Goal: Transaction & Acquisition: Obtain resource

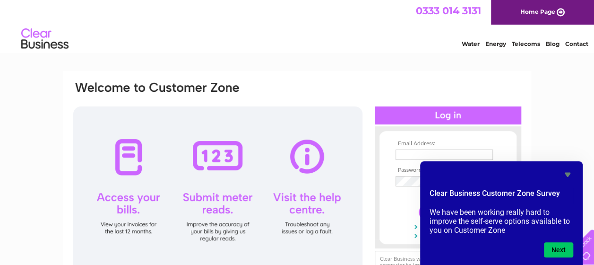
click at [576, 55] on html "0333 014 3131 Home Page Water Energy Telecoms Blog Contact" at bounding box center [297, 27] width 594 height 55
type input "tenant.participation@west-dunbarton.gov.uk"
click at [566, 172] on icon "Hide survey" at bounding box center [568, 174] width 6 height 4
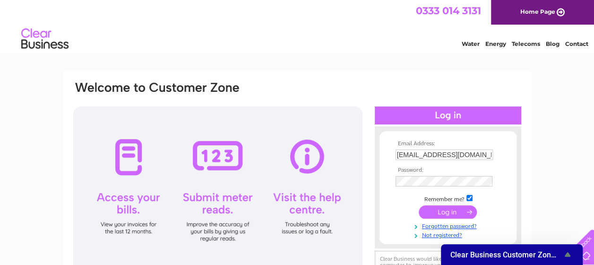
click at [447, 211] on input "submit" at bounding box center [448, 211] width 58 height 13
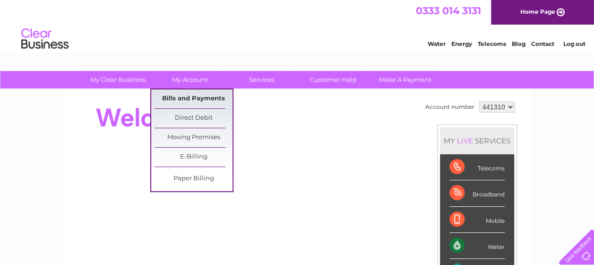
click at [185, 92] on link "Bills and Payments" at bounding box center [194, 98] width 78 height 19
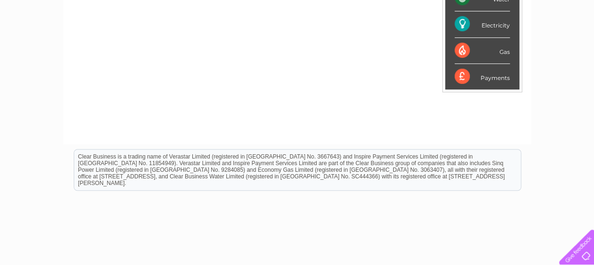
scroll to position [157, 0]
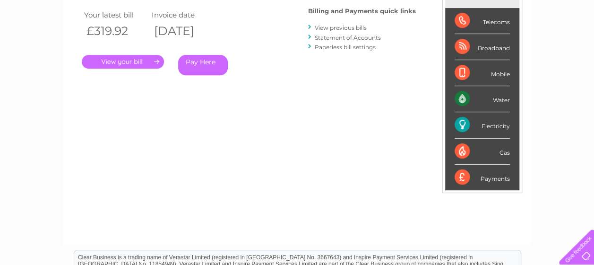
click at [336, 26] on link "View previous bills" at bounding box center [341, 27] width 52 height 7
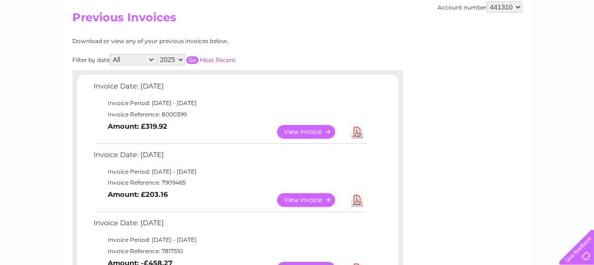
scroll to position [129, 0]
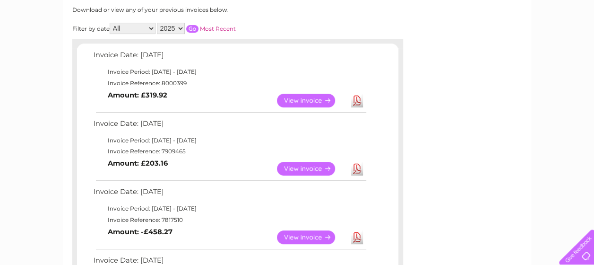
click at [307, 167] on link "View" at bounding box center [311, 169] width 69 height 14
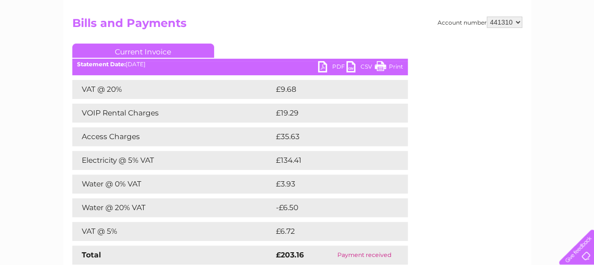
scroll to position [86, 0]
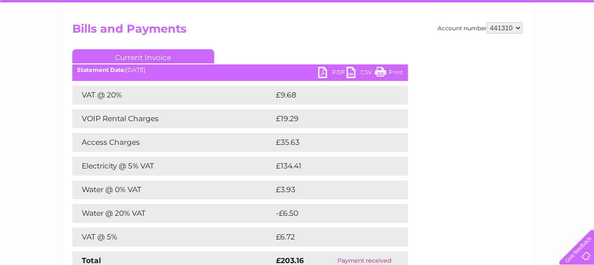
click at [321, 73] on link "PDF" at bounding box center [332, 74] width 28 height 14
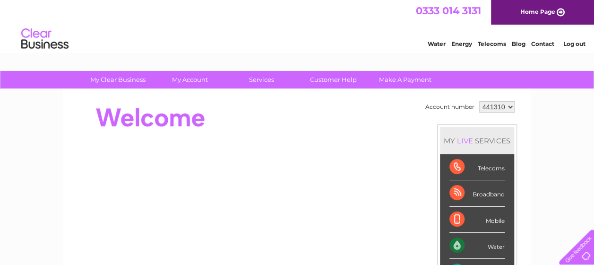
click at [577, 43] on link "Log out" at bounding box center [574, 43] width 22 height 7
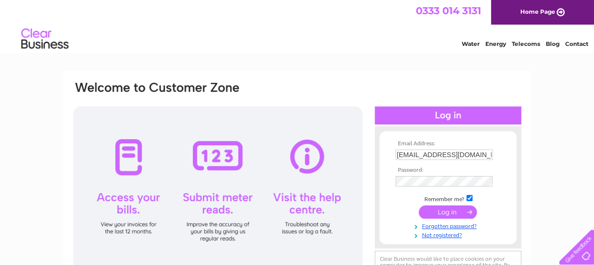
click at [480, 150] on input "tenant.participation@west-dunbarton.gov.uk" at bounding box center [444, 154] width 97 height 10
type input "Hanne.thijs@west-dunbarton.gov.uk"
click at [451, 208] on input "submit" at bounding box center [448, 211] width 58 height 13
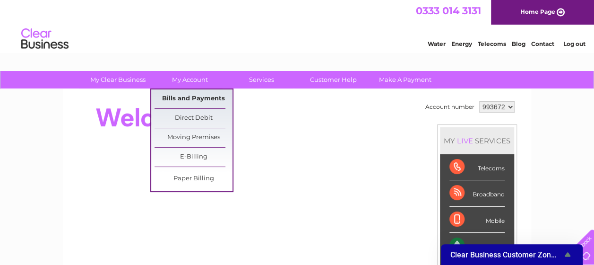
click at [195, 96] on link "Bills and Payments" at bounding box center [194, 98] width 78 height 19
click at [183, 99] on link "Bills and Payments" at bounding box center [194, 98] width 78 height 19
click at [194, 100] on link "Bills and Payments" at bounding box center [194, 98] width 78 height 19
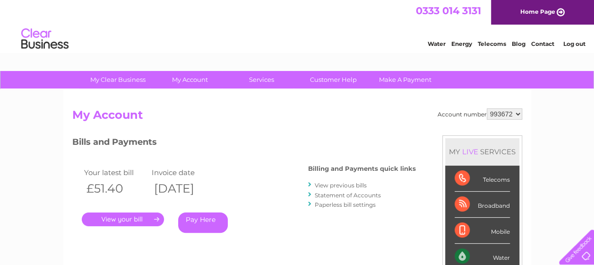
scroll to position [95, 0]
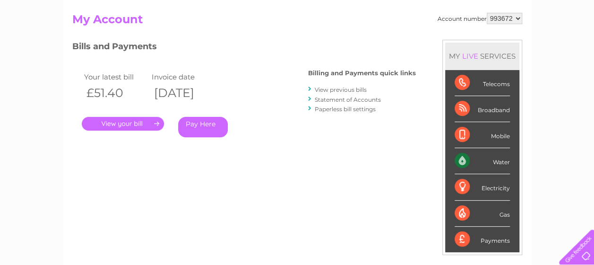
click at [122, 119] on link "." at bounding box center [123, 124] width 82 height 14
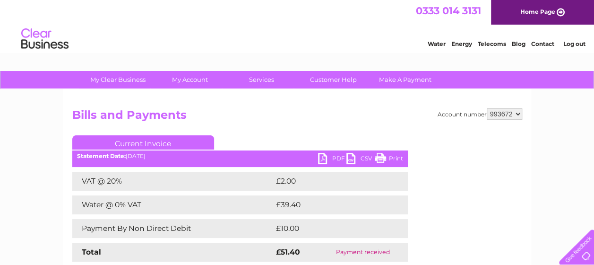
click at [334, 157] on link "PDF" at bounding box center [332, 160] width 28 height 14
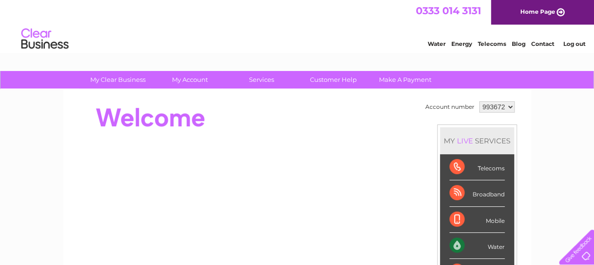
drag, startPoint x: 595, startPoint y: 60, endPoint x: 593, endPoint y: 38, distance: 21.8
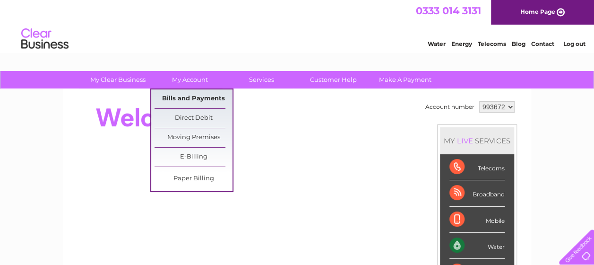
click at [191, 100] on link "Bills and Payments" at bounding box center [194, 98] width 78 height 19
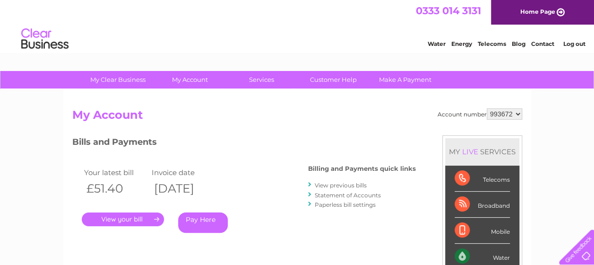
click at [517, 113] on select "993672" at bounding box center [504, 113] width 35 height 11
click at [571, 42] on link "Log out" at bounding box center [574, 43] width 22 height 7
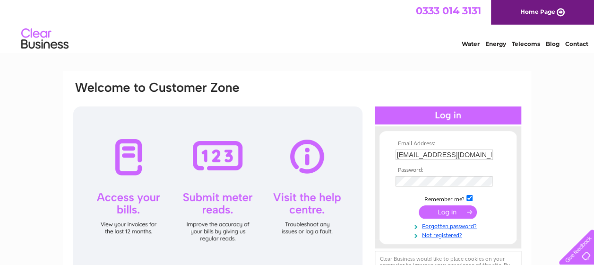
click at [451, 150] on input "Hanne.thijs@west-dunbarton.gov.uk" at bounding box center [444, 154] width 97 height 10
type input "tenant.participation@west-dunbarton.gov.uk"
click at [451, 213] on input "submit" at bounding box center [448, 211] width 58 height 13
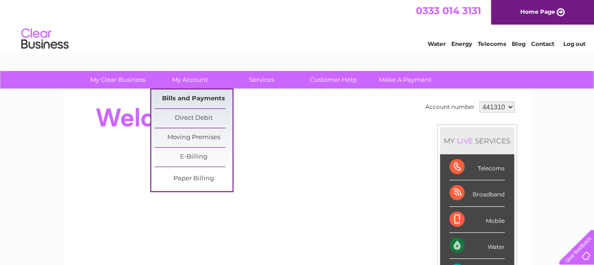
click at [192, 92] on link "Bills and Payments" at bounding box center [194, 98] width 78 height 19
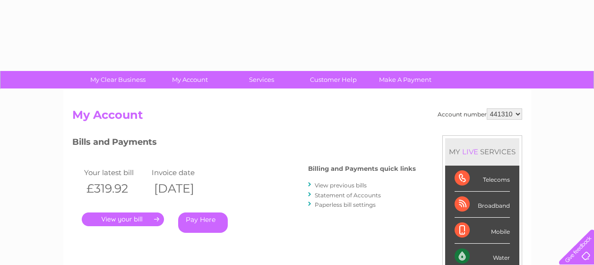
click at [192, 92] on div "Account number 441310 My Account MY LIVE SERVICES Telecoms Broadband Mobile Wat…" at bounding box center [297, 245] width 468 height 313
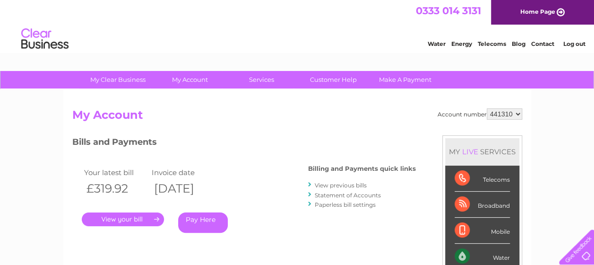
click at [355, 188] on link "View previous bills" at bounding box center [341, 184] width 52 height 7
click at [352, 185] on link "View previous bills" at bounding box center [341, 184] width 52 height 7
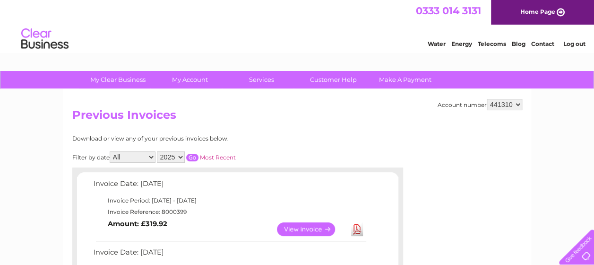
click at [301, 224] on link "View" at bounding box center [311, 229] width 69 height 14
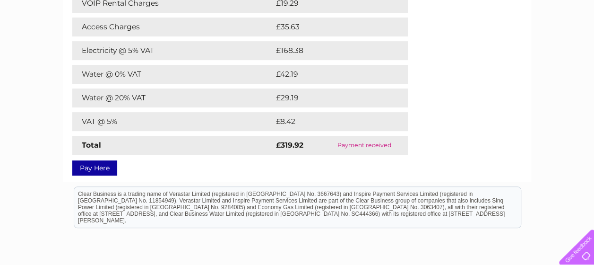
scroll to position [54, 0]
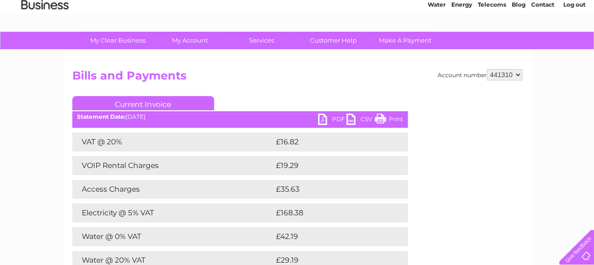
drag, startPoint x: 597, startPoint y: 52, endPoint x: 592, endPoint y: 40, distance: 13.3
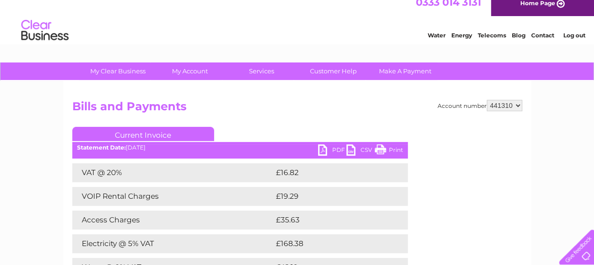
click at [327, 150] on link "PDF" at bounding box center [332, 151] width 28 height 14
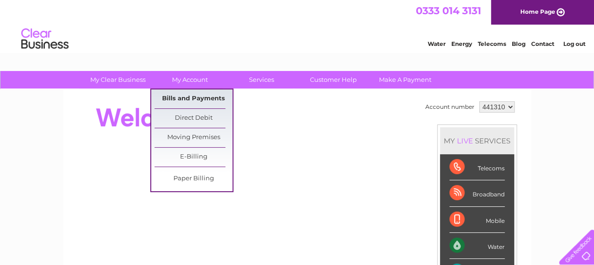
click at [201, 98] on link "Bills and Payments" at bounding box center [194, 98] width 78 height 19
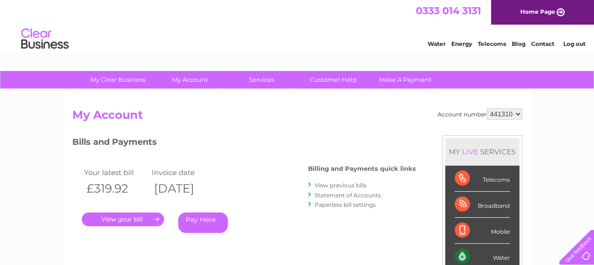
click at [570, 39] on li "Log out" at bounding box center [574, 44] width 28 height 12
click at [570, 45] on link "Log out" at bounding box center [574, 43] width 22 height 7
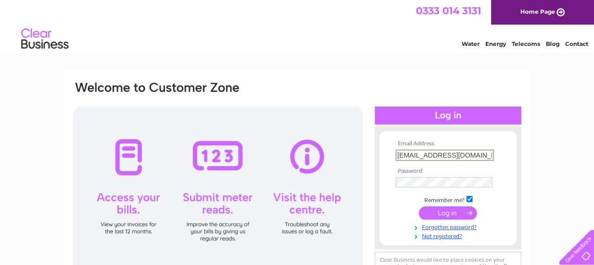
click at [457, 155] on input "[EMAIL_ADDRESS][DOMAIN_NAME]" at bounding box center [445, 154] width 98 height 11
type input "[EMAIL_ADDRESS][DOMAIN_NAME]"
click at [451, 209] on input "submit" at bounding box center [448, 211] width 58 height 13
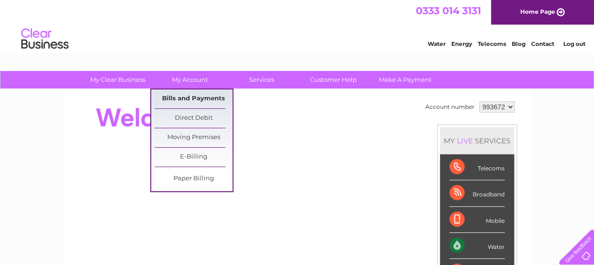
click at [201, 98] on link "Bills and Payments" at bounding box center [194, 98] width 78 height 19
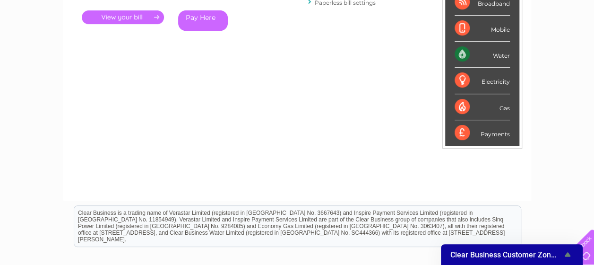
scroll to position [118, 0]
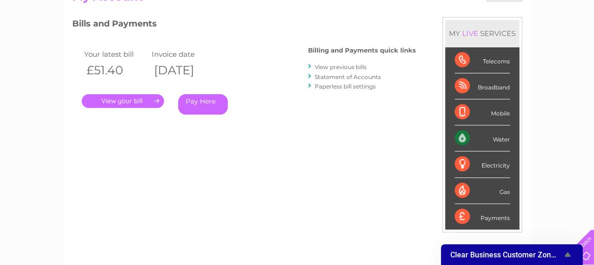
click at [129, 99] on link "." at bounding box center [123, 101] width 82 height 14
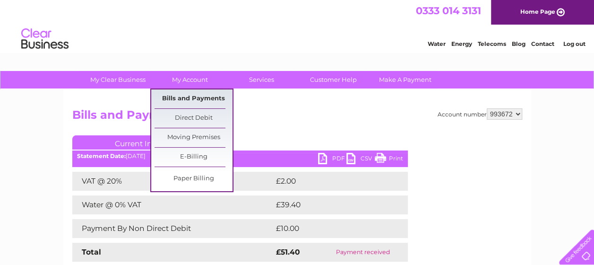
click at [198, 95] on link "Bills and Payments" at bounding box center [194, 98] width 78 height 19
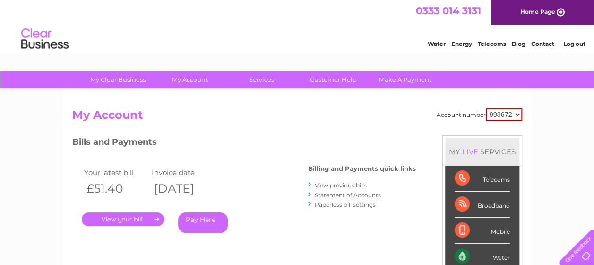
click at [335, 185] on link "View previous bills" at bounding box center [341, 184] width 52 height 7
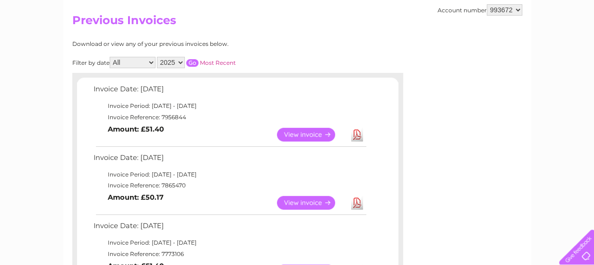
scroll to position [98, 0]
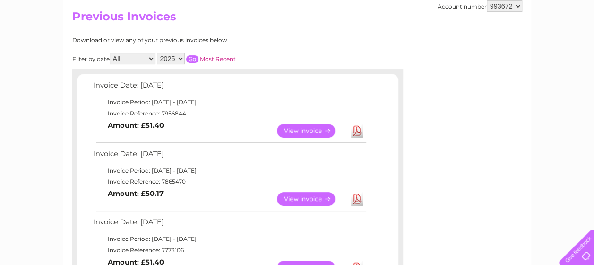
click at [315, 124] on link "View" at bounding box center [311, 131] width 69 height 14
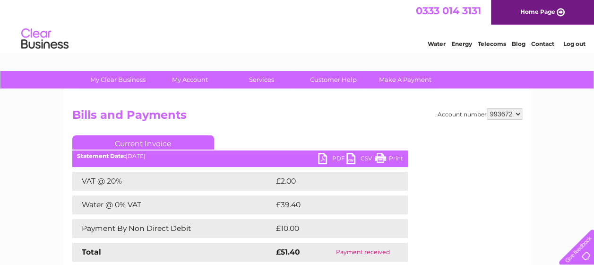
click at [325, 155] on link "PDF" at bounding box center [332, 160] width 28 height 14
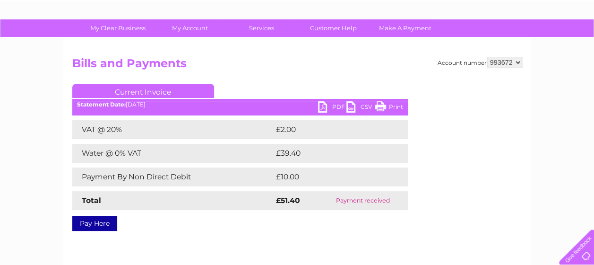
scroll to position [78, 0]
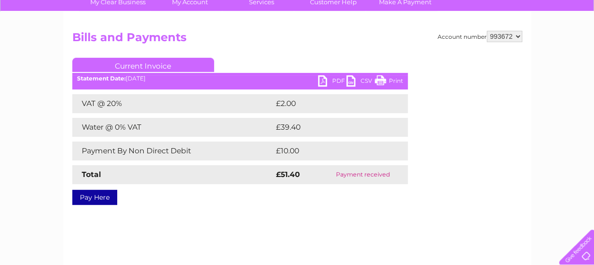
click at [330, 78] on link "PDF" at bounding box center [332, 82] width 28 height 14
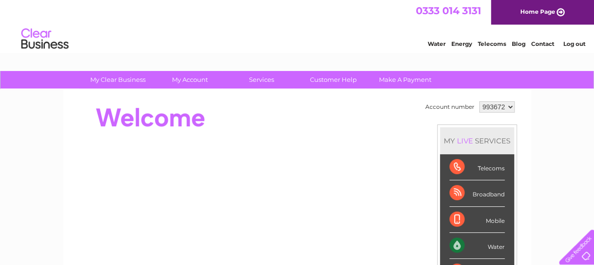
click at [574, 43] on link "Log out" at bounding box center [574, 43] width 22 height 7
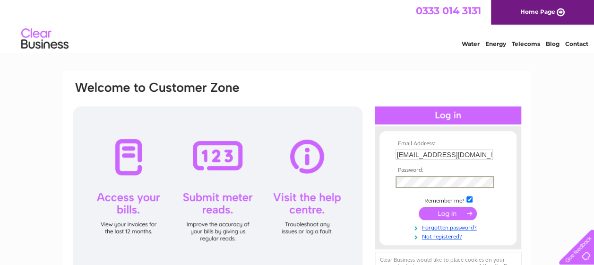
type input "[EMAIL_ADDRESS][DOMAIN_NAME]"
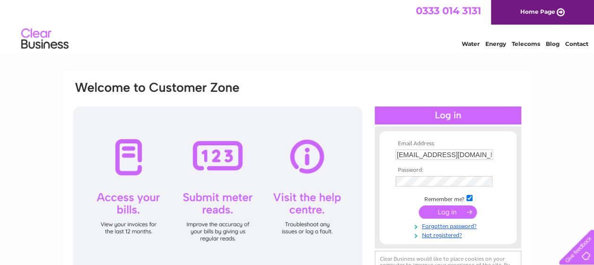
click at [446, 210] on input "submit" at bounding box center [448, 211] width 58 height 13
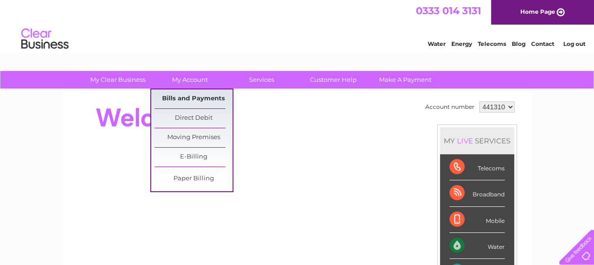
click at [202, 98] on link "Bills and Payments" at bounding box center [194, 98] width 78 height 19
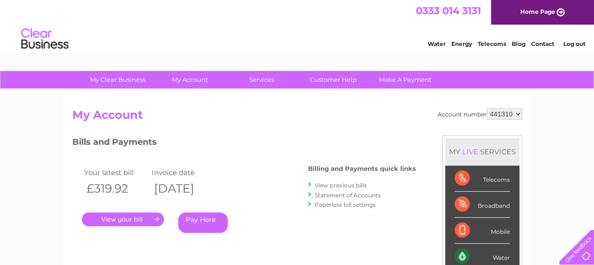
click at [347, 183] on link "View previous bills" at bounding box center [341, 184] width 52 height 7
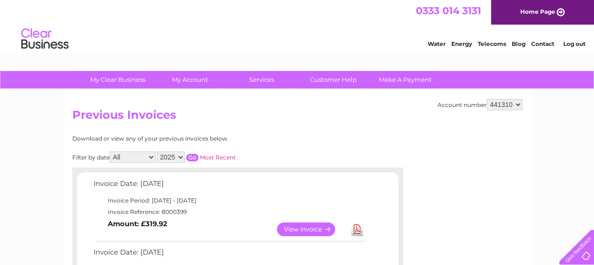
click at [517, 106] on select "441310" at bounding box center [504, 104] width 35 height 11
click at [578, 45] on link "Log out" at bounding box center [574, 43] width 22 height 7
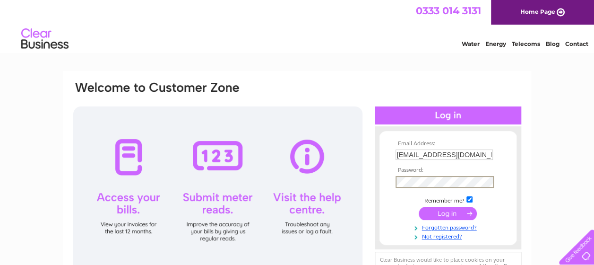
type input "Hanne.thijs@west-dunbarton.gov.uk"
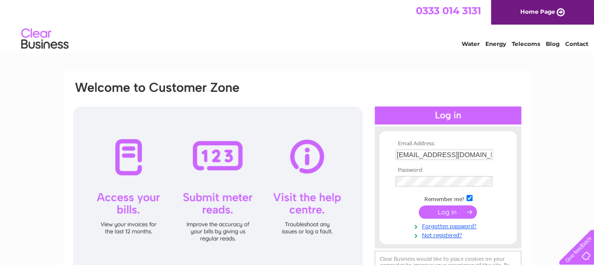
click at [452, 214] on input "submit" at bounding box center [448, 211] width 58 height 13
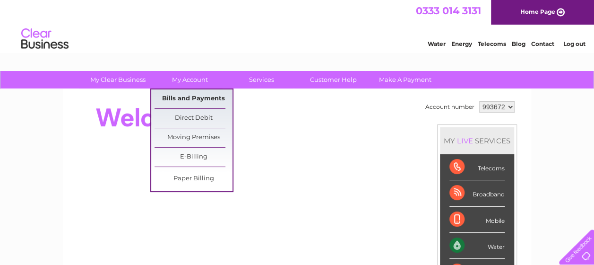
click at [213, 101] on link "Bills and Payments" at bounding box center [194, 98] width 78 height 19
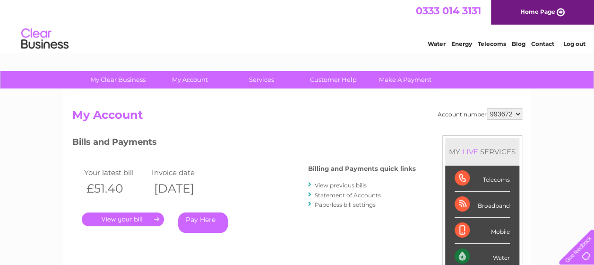
click at [123, 216] on link "." at bounding box center [123, 219] width 82 height 14
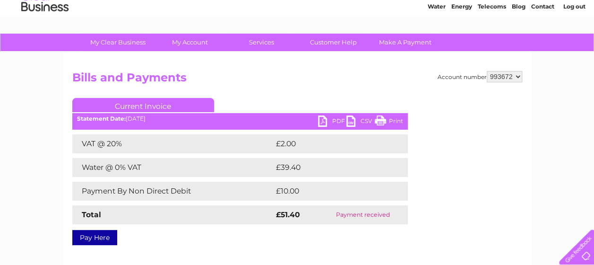
scroll to position [31, 0]
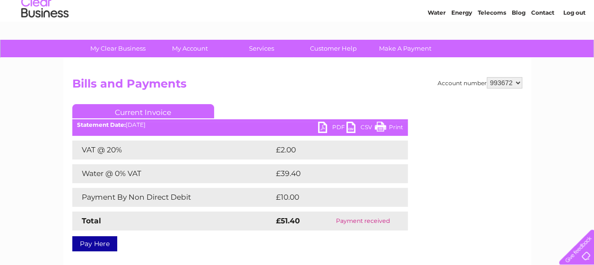
click at [328, 129] on link "PDF" at bounding box center [332, 128] width 28 height 14
click at [334, 129] on link "PDF" at bounding box center [332, 128] width 28 height 14
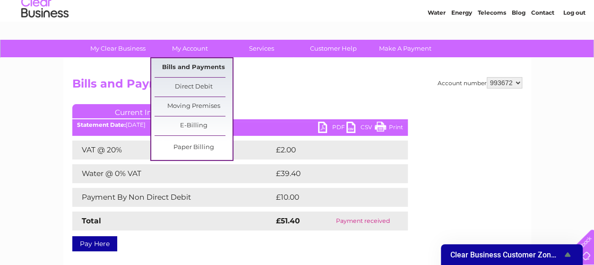
click at [193, 69] on link "Bills and Payments" at bounding box center [194, 67] width 78 height 19
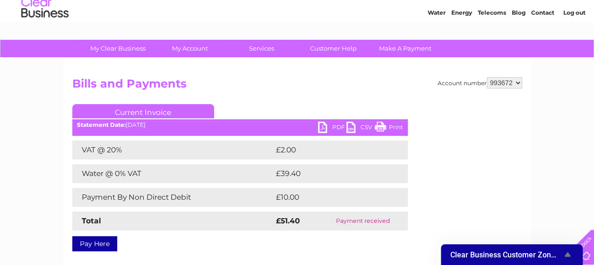
click at [297, 104] on ul "Current Invoice" at bounding box center [240, 112] width 336 height 17
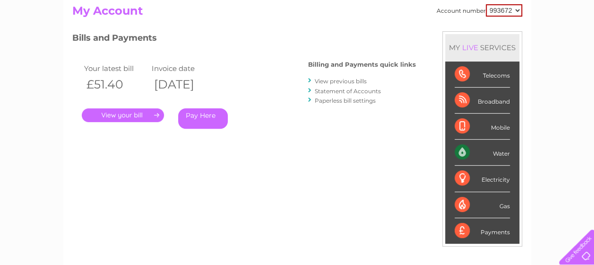
scroll to position [105, 0]
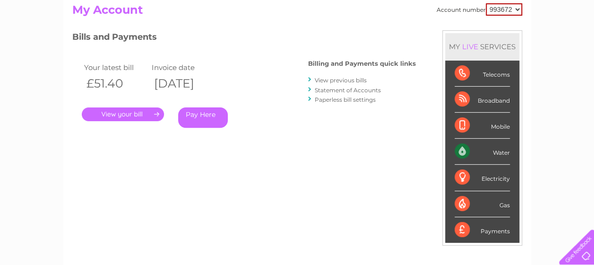
click at [341, 89] on link "Statement of Accounts" at bounding box center [348, 89] width 66 height 7
